Goal: Find specific page/section: Find specific page/section

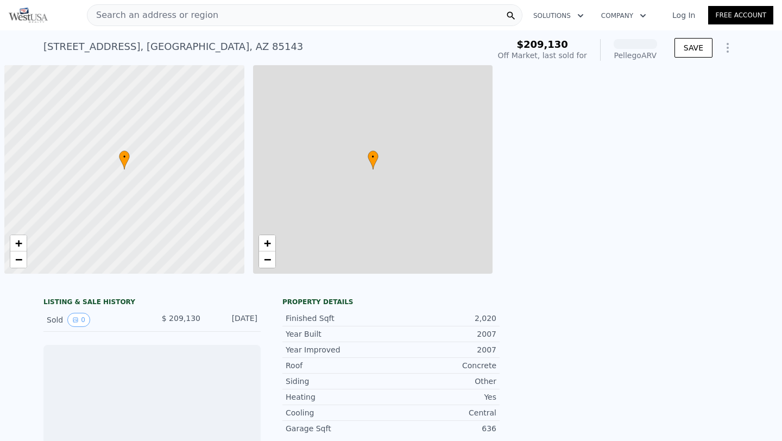
scroll to position [0, 4]
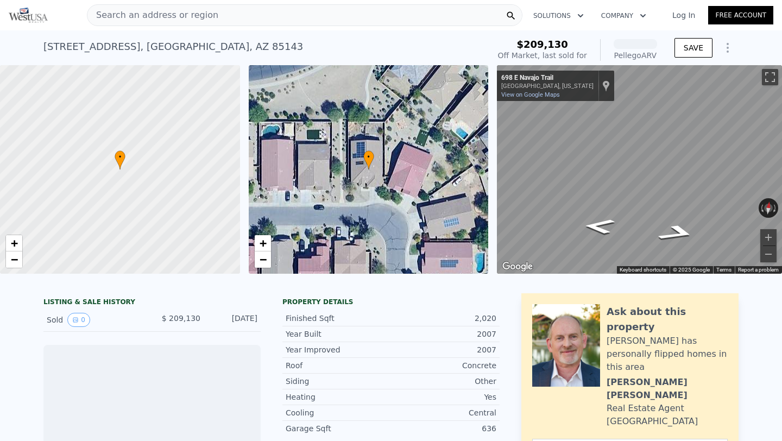
click at [244, 14] on div "Search an address or region" at bounding box center [304, 15] width 435 height 22
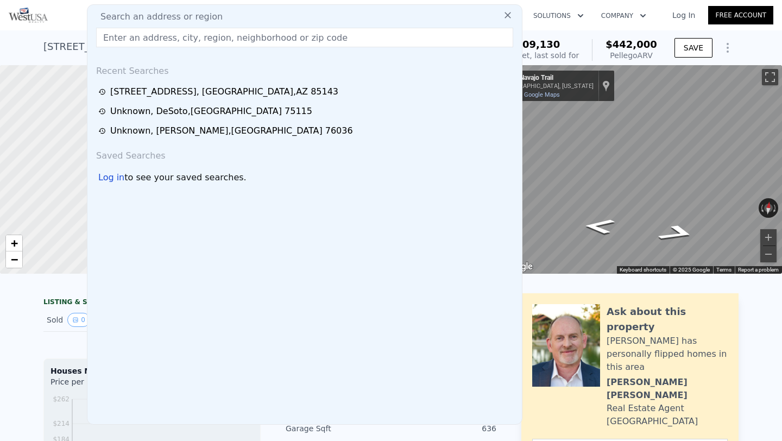
type input "[PHONE_NUMBER]"
click at [160, 35] on input "[PHONE_NUMBER]" at bounding box center [304, 38] width 417 height 20
click at [160, 36] on input "[PHONE_NUMBER]" at bounding box center [304, 38] width 417 height 20
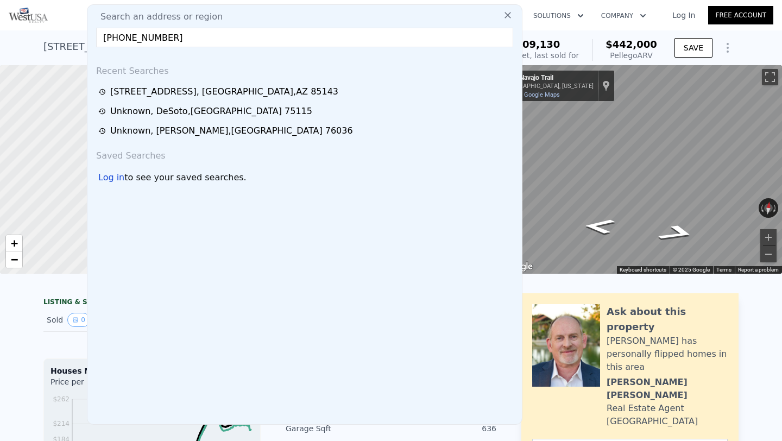
click at [160, 36] on input "[PHONE_NUMBER]" at bounding box center [304, 38] width 417 height 20
paste input "[STREET_ADDRESS]"
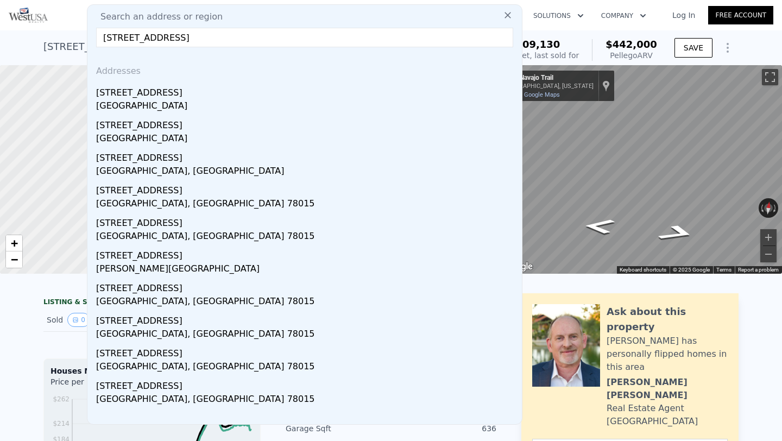
click at [121, 37] on input "[STREET_ADDRESS]" at bounding box center [304, 38] width 417 height 20
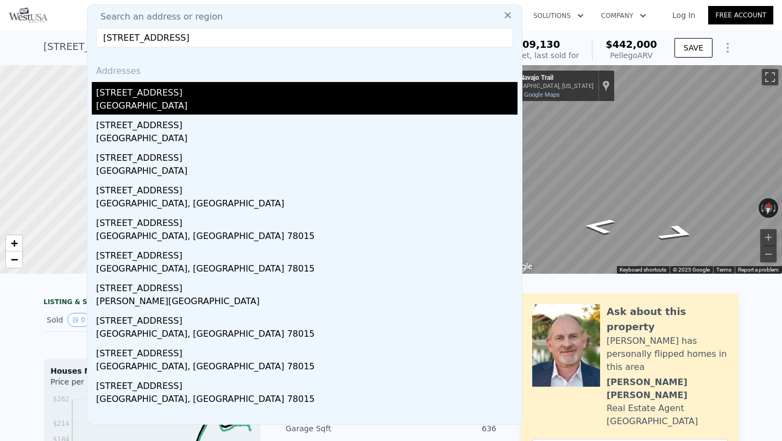
type input "[STREET_ADDRESS]"
click at [202, 108] on div "[GEOGRAPHIC_DATA]" at bounding box center [306, 106] width 421 height 15
